Goal: Information Seeking & Learning: Learn about a topic

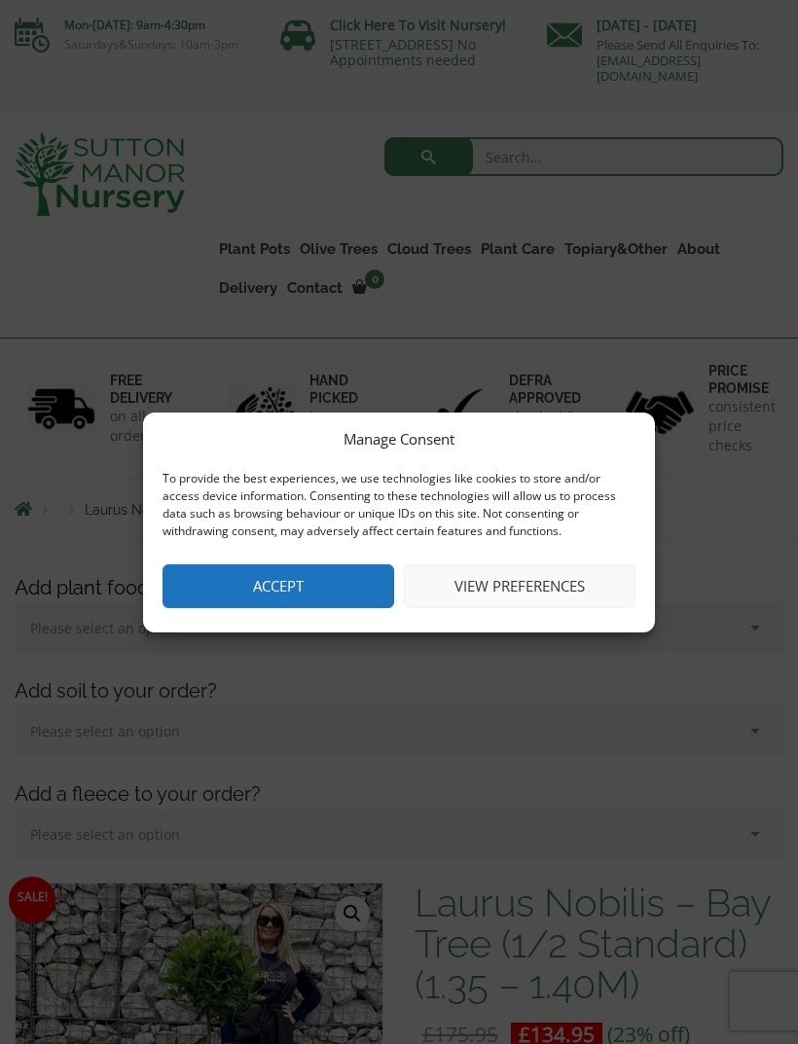
click at [302, 584] on button "Accept" at bounding box center [279, 586] width 232 height 44
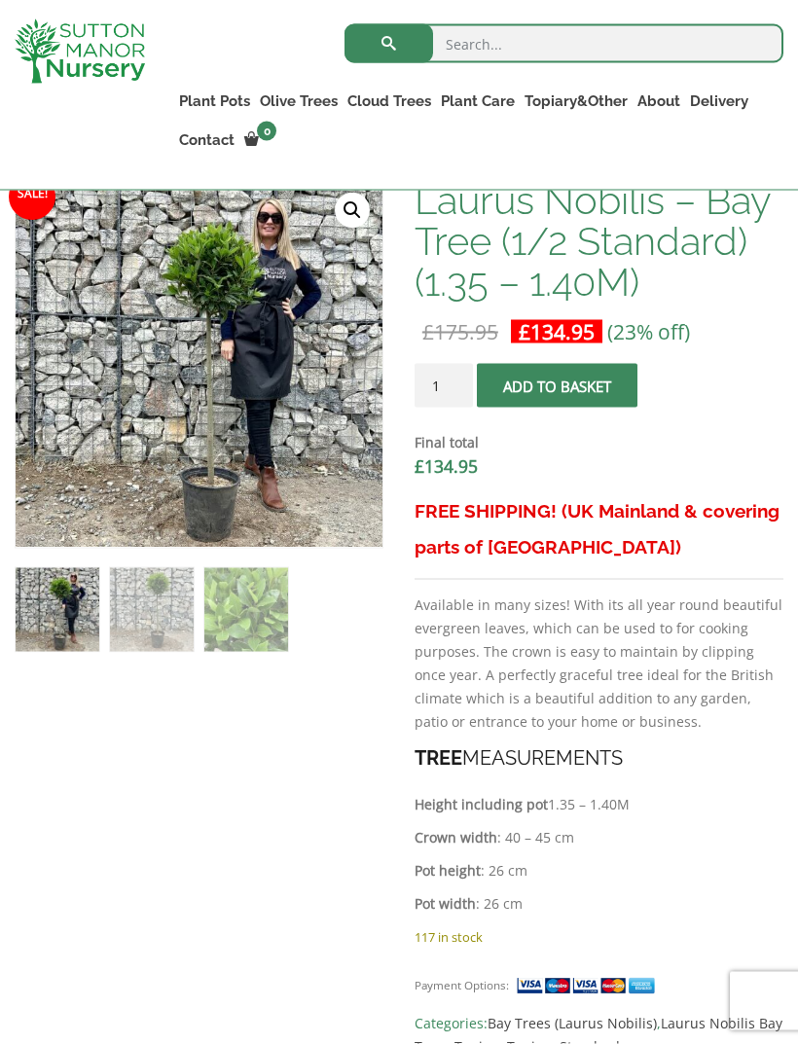
scroll to position [669, 0]
click at [453, 38] on input "search" at bounding box center [563, 43] width 439 height 39
type input "Three quarter standard bay tree"
click at [388, 43] on button "submit" at bounding box center [388, 43] width 89 height 39
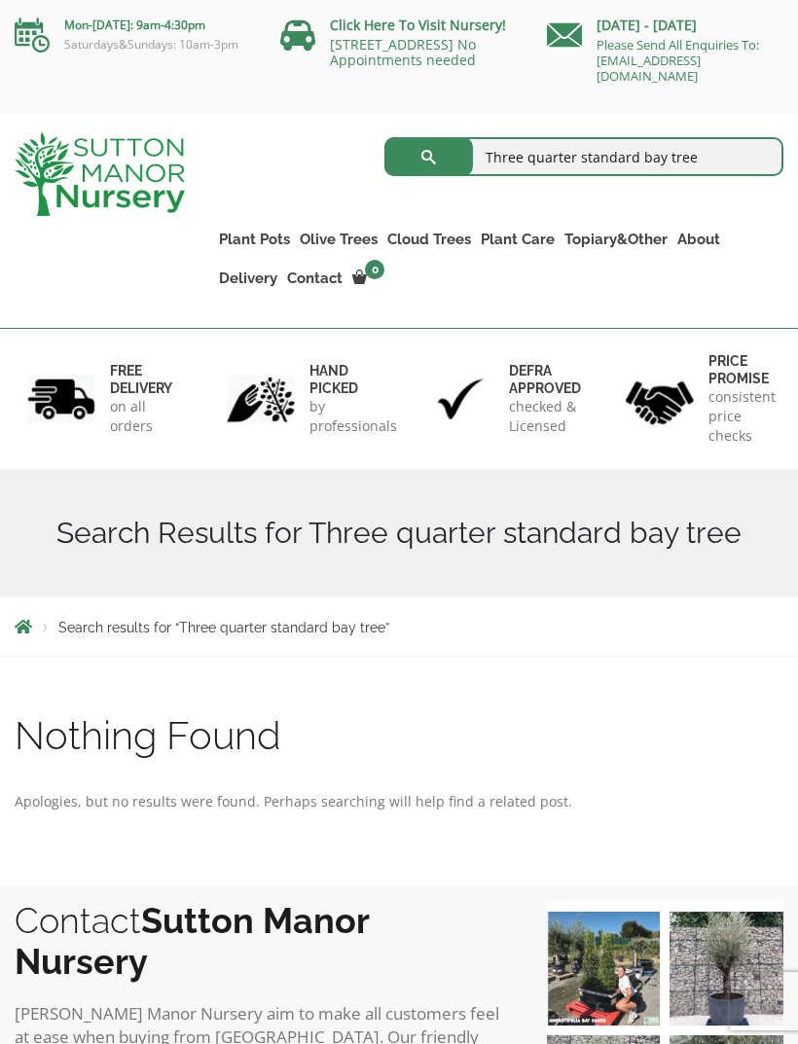
click at [586, 158] on input "Three quarter standard bay tree" at bounding box center [583, 156] width 399 height 39
click at [641, 159] on input "Full standard bay tree" at bounding box center [583, 156] width 399 height 39
type input "Full standard bay tree"
click at [428, 157] on button "submit" at bounding box center [428, 156] width 89 height 39
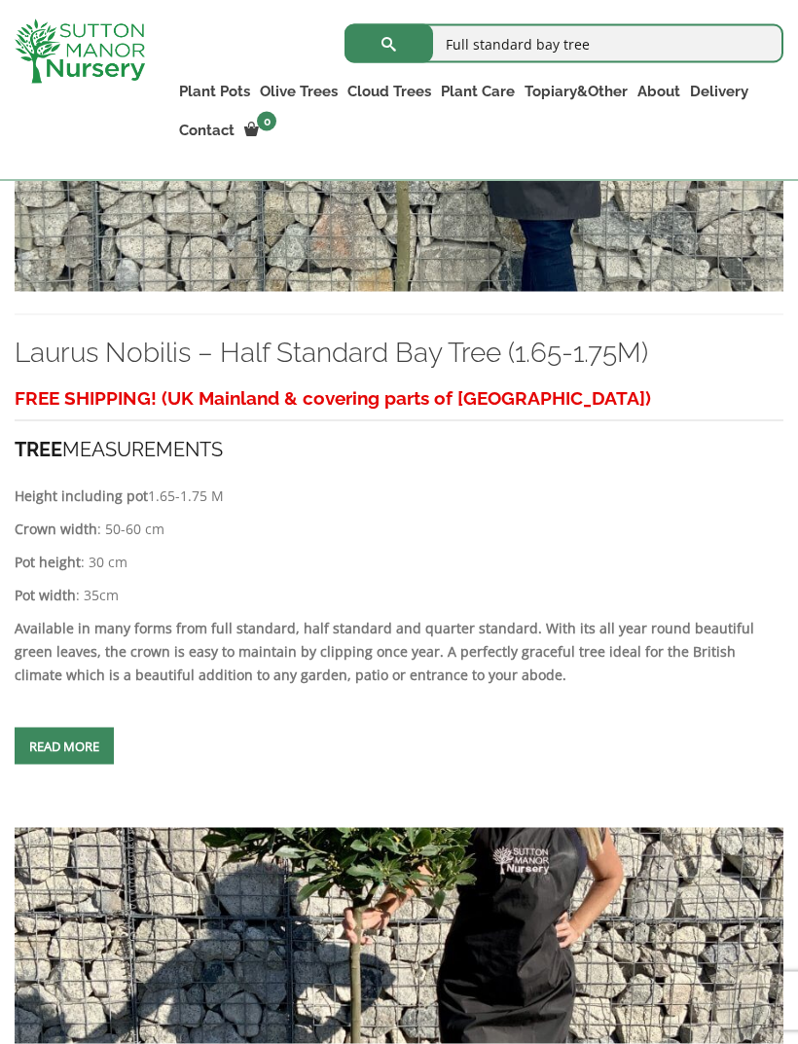
scroll to position [735, 0]
click at [76, 764] on link "Read more" at bounding box center [64, 745] width 99 height 37
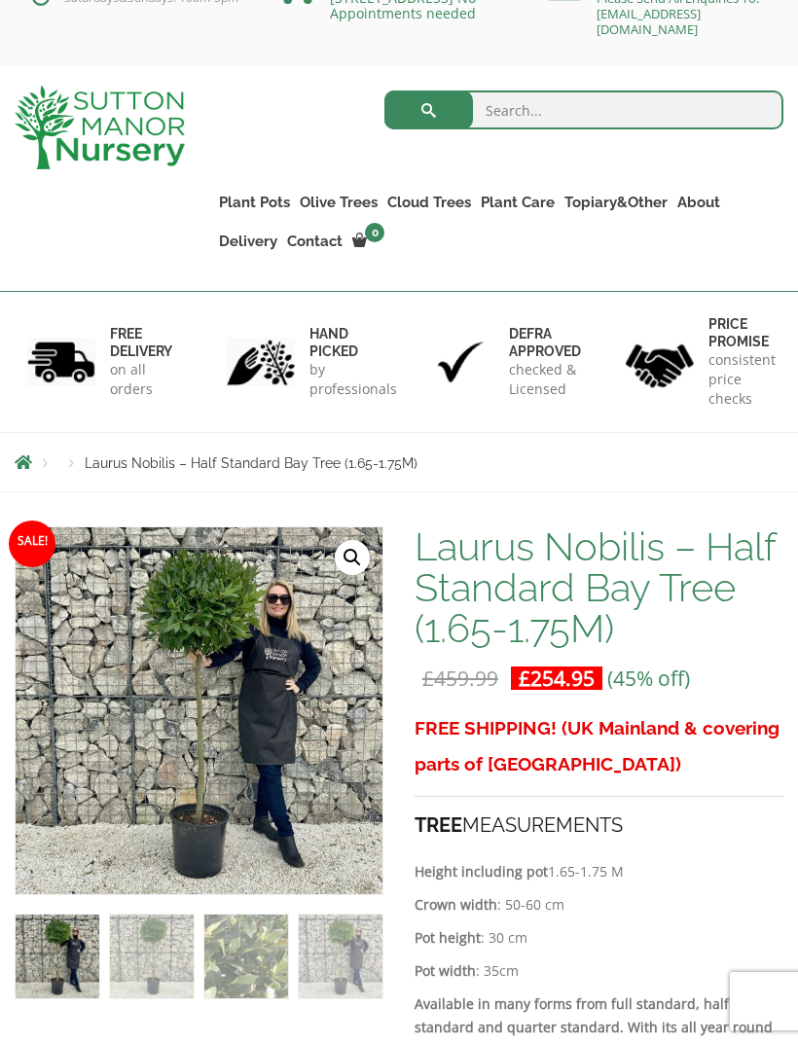
scroll to position [48, 0]
